Goal: Task Accomplishment & Management: Use online tool/utility

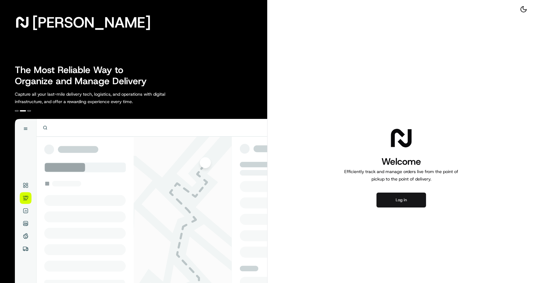
click at [401, 199] on button "Log in" at bounding box center [402, 200] width 50 height 15
